Goal: Information Seeking & Learning: Understand process/instructions

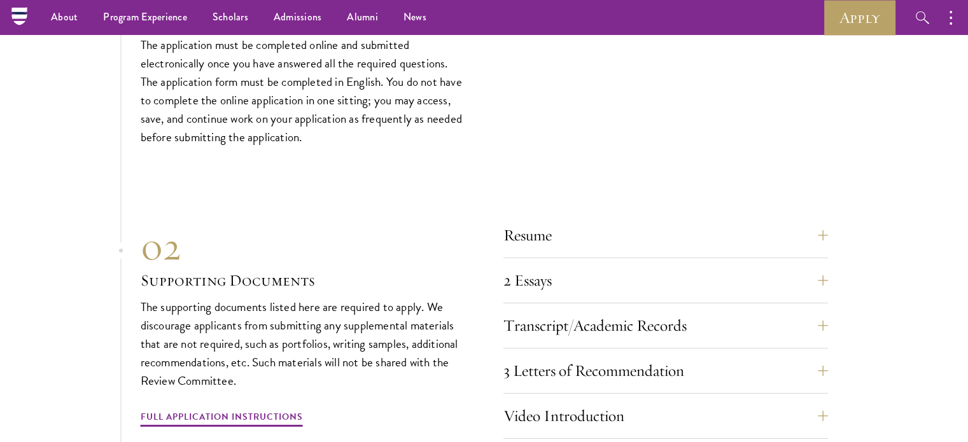
scroll to position [4071, 0]
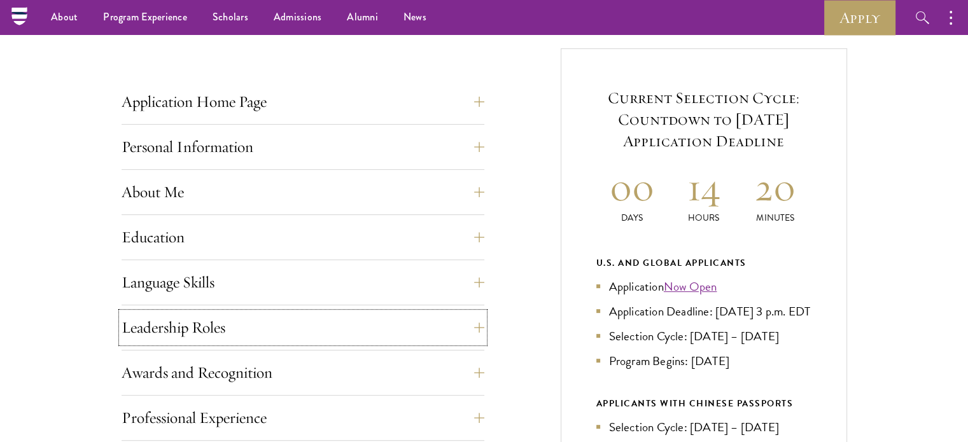
scroll to position [318, 0]
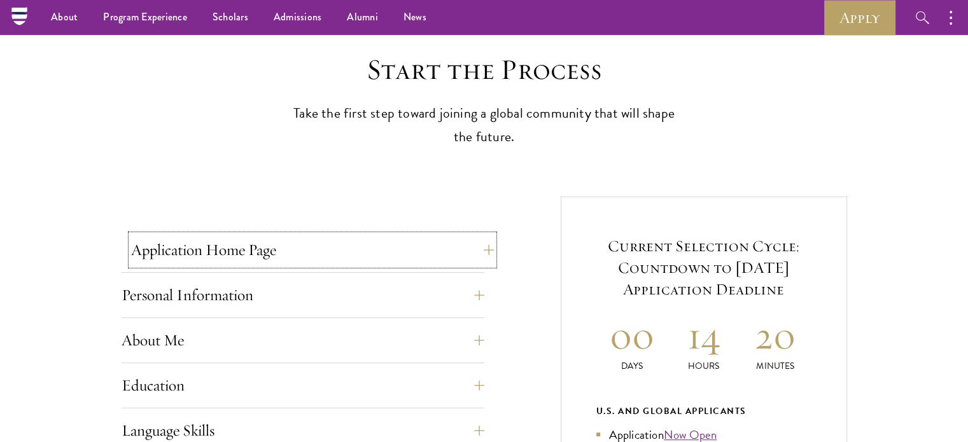
click at [253, 239] on button "Application Home Page" at bounding box center [312, 250] width 363 height 31
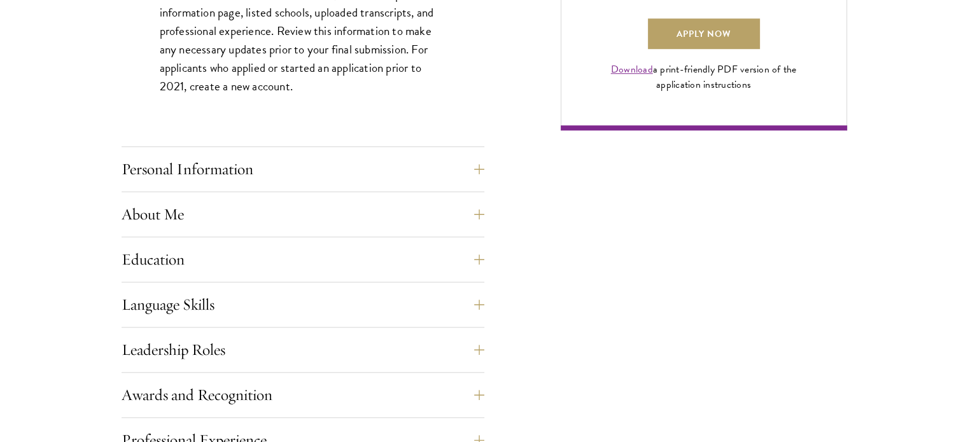
scroll to position [1018, 0]
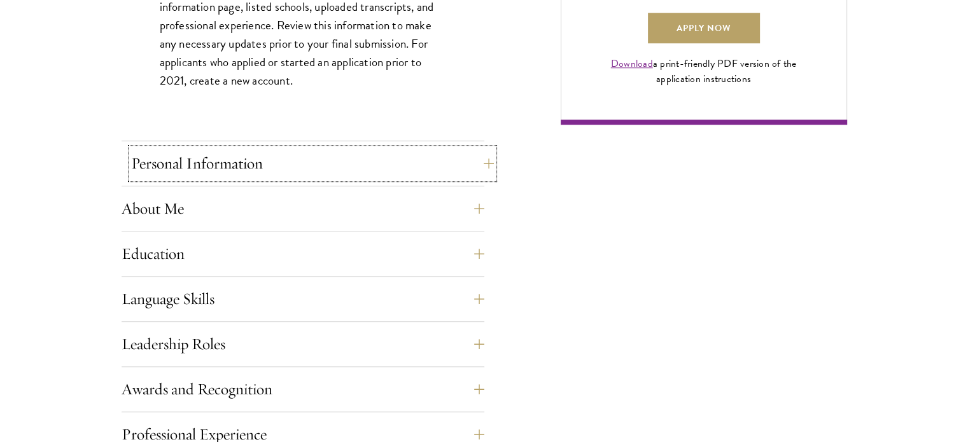
click at [216, 167] on button "Personal Information" at bounding box center [312, 163] width 363 height 31
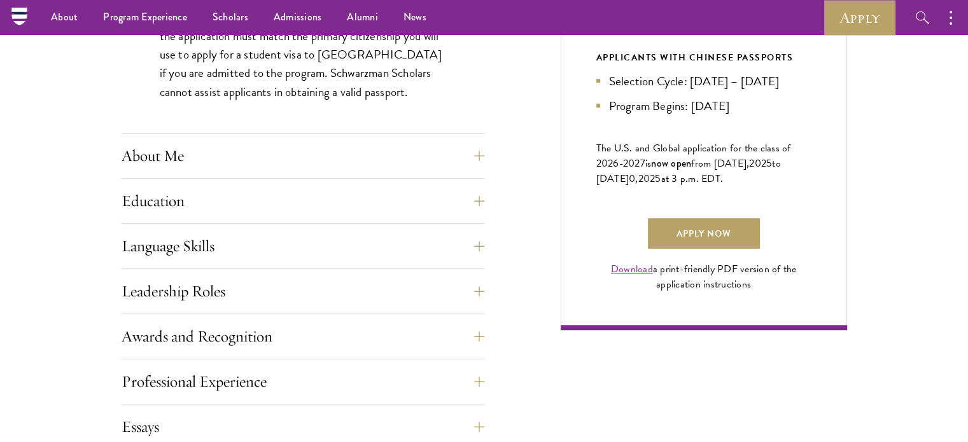
scroll to position [763, 0]
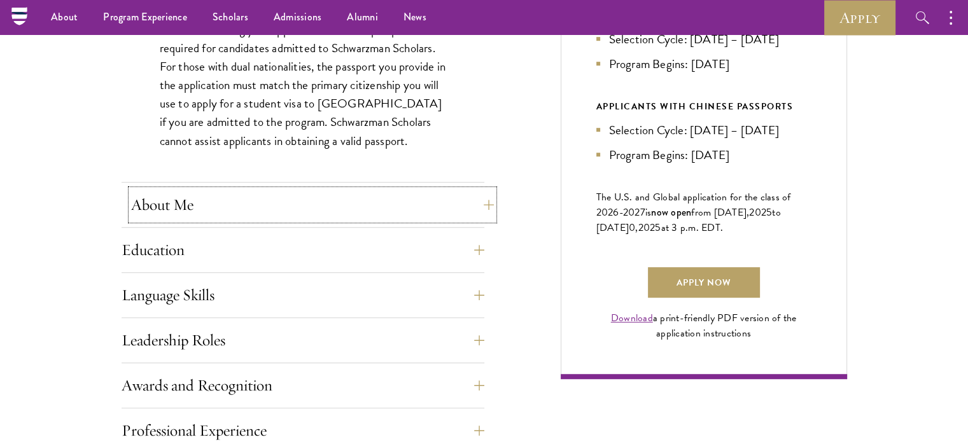
click at [215, 206] on button "About Me" at bounding box center [312, 205] width 363 height 31
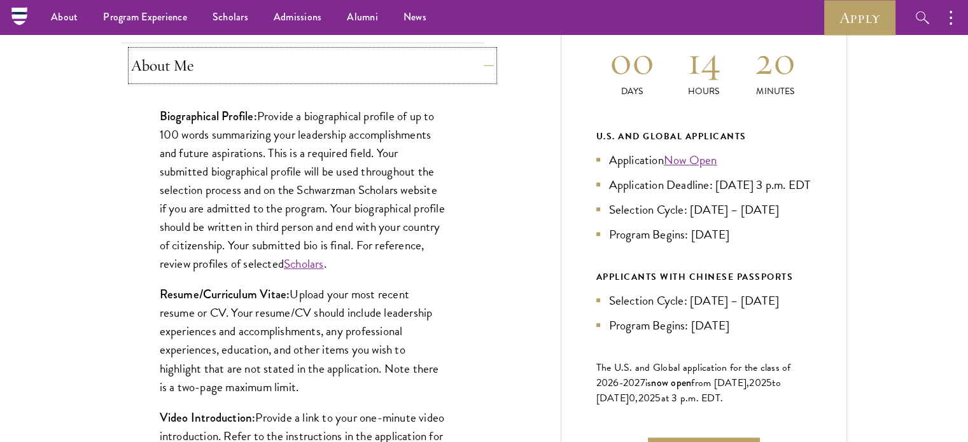
scroll to position [573, 0]
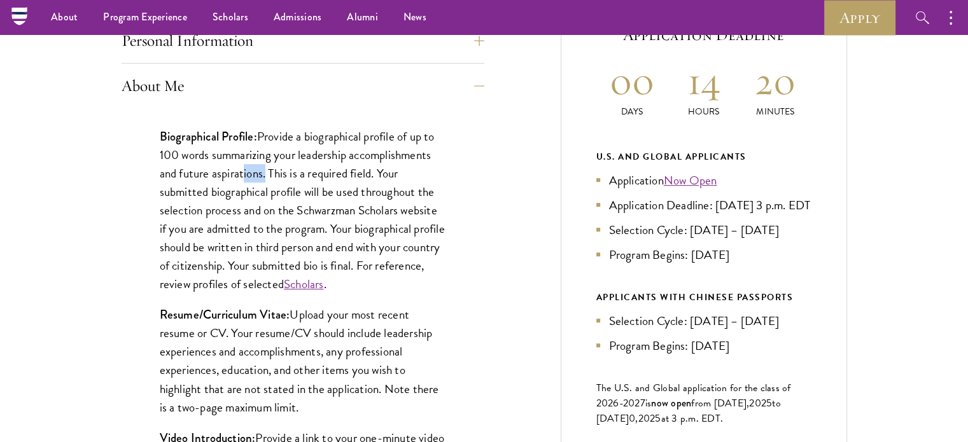
drag, startPoint x: 249, startPoint y: 174, endPoint x: 270, endPoint y: 166, distance: 22.0
click at [268, 167] on p "Biographical Profile: Provide a biographical profile of up to 100 words summari…" at bounding box center [303, 210] width 286 height 167
click at [282, 156] on p "Biographical Profile: Provide a biographical profile of up to 100 words summari…" at bounding box center [303, 210] width 286 height 167
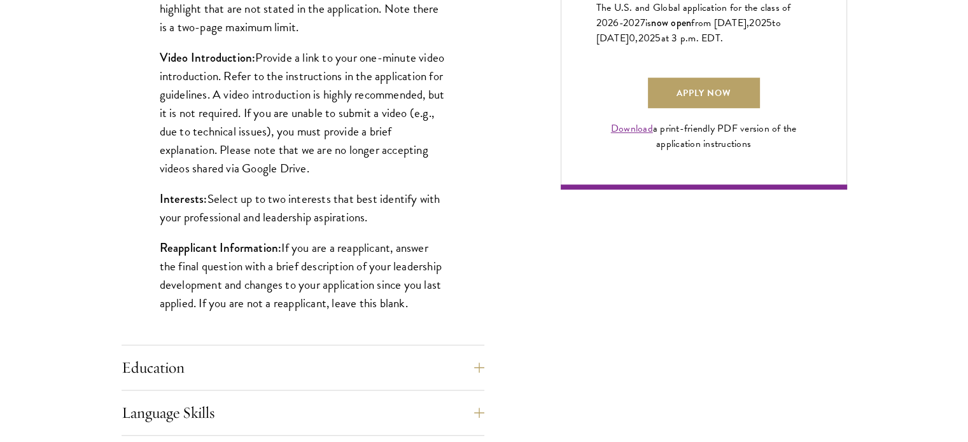
scroll to position [954, 0]
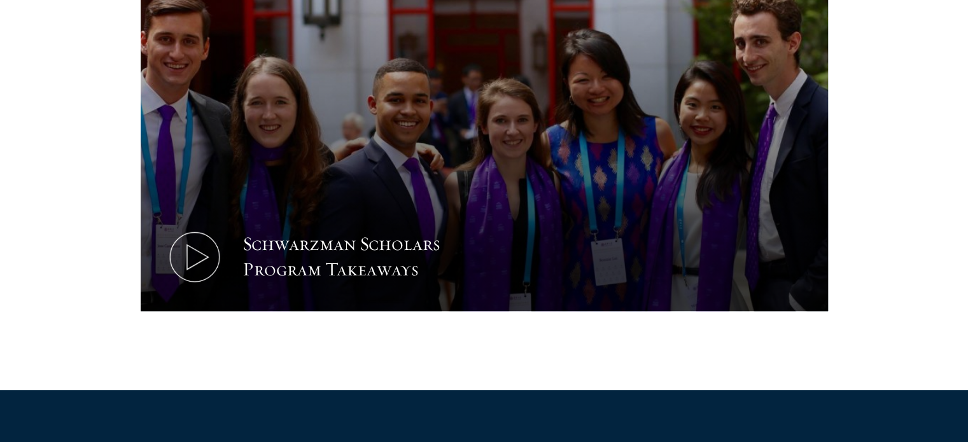
scroll to position [827, 0]
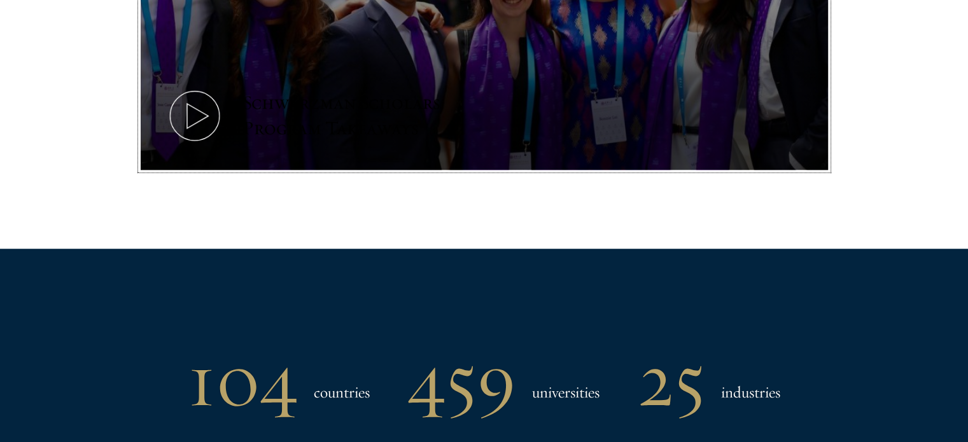
click at [198, 124] on icon at bounding box center [194, 115] width 57 height 57
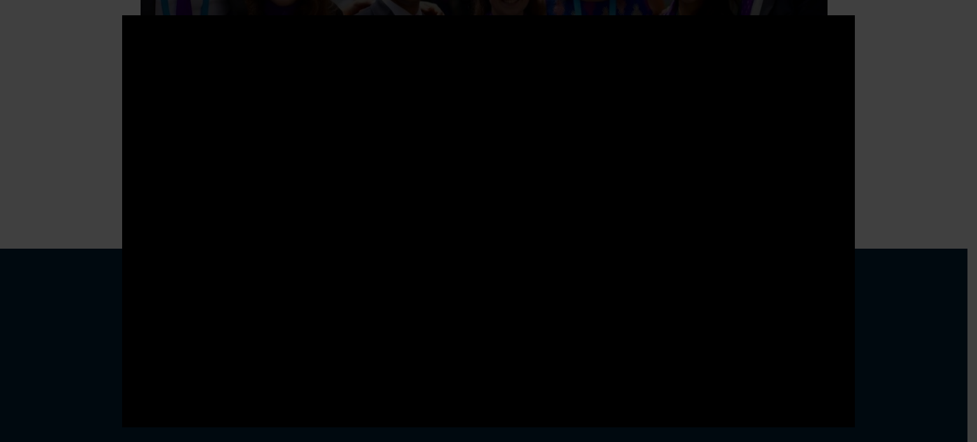
click at [873, 251] on div at bounding box center [488, 221] width 977 height 442
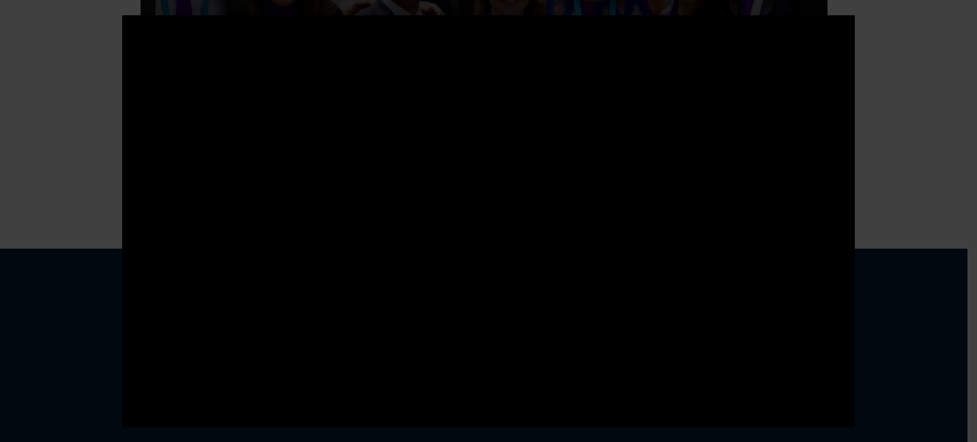
click at [964, 187] on div at bounding box center [488, 221] width 977 height 442
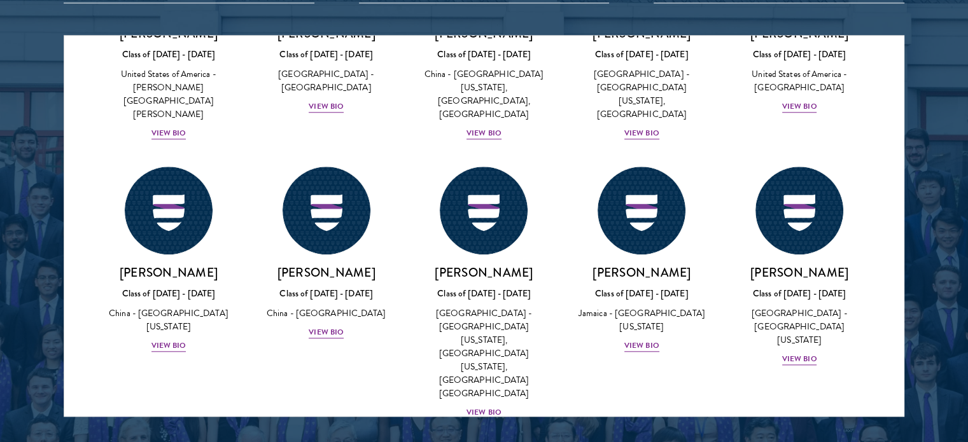
scroll to position [6130, 0]
